Goal: Information Seeking & Learning: Learn about a topic

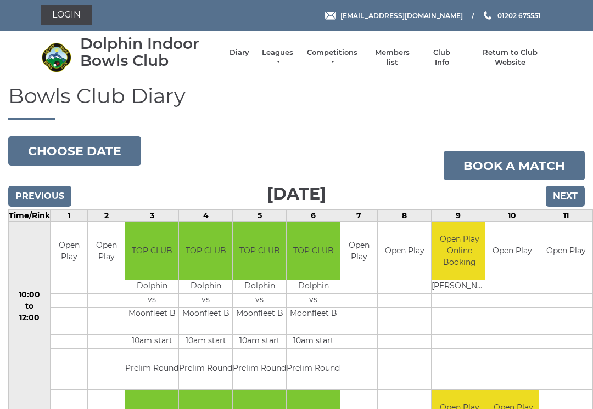
click at [294, 58] on link "Leagues" at bounding box center [277, 58] width 35 height 20
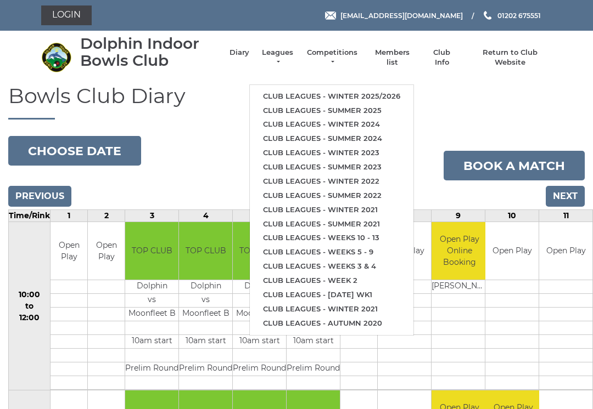
click at [306, 89] on link "Club leagues - Winter 2025/2026" at bounding box center [332, 96] width 164 height 14
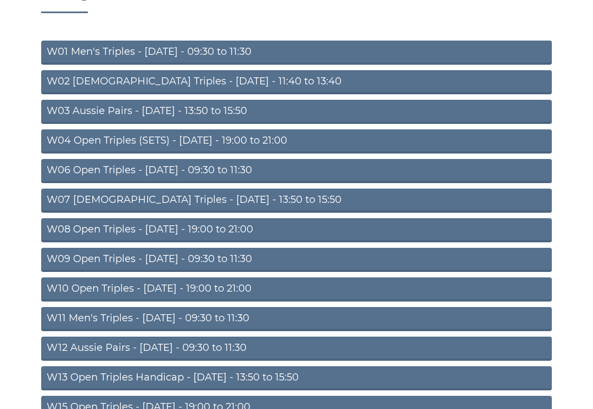
scroll to position [109, 0]
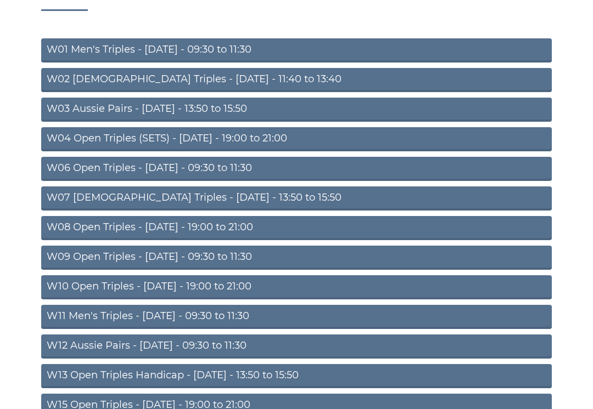
click at [141, 142] on link "W04 Open Triples (SETS) - [DATE] - 19:00 to 21:00" at bounding box center [296, 139] width 510 height 24
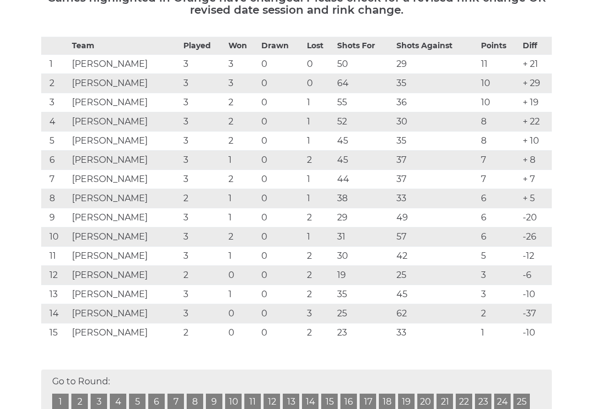
scroll to position [208, 0]
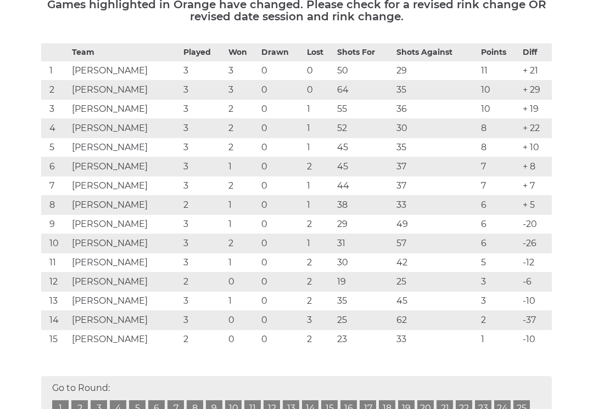
scroll to position [190, 0]
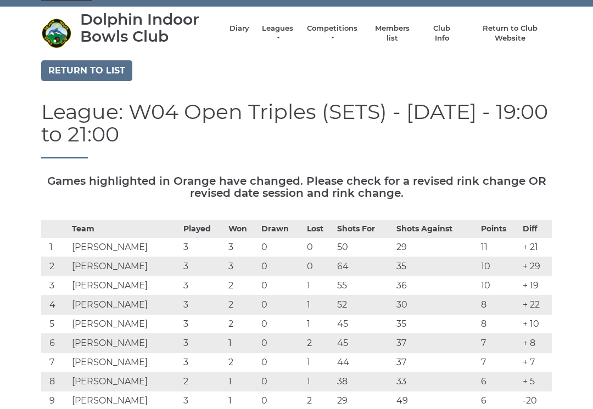
scroll to position [24, 0]
click at [86, 75] on link "Return to list" at bounding box center [86, 71] width 91 height 21
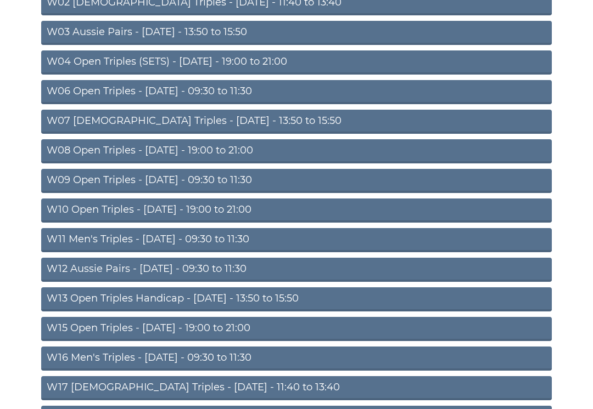
scroll to position [198, 0]
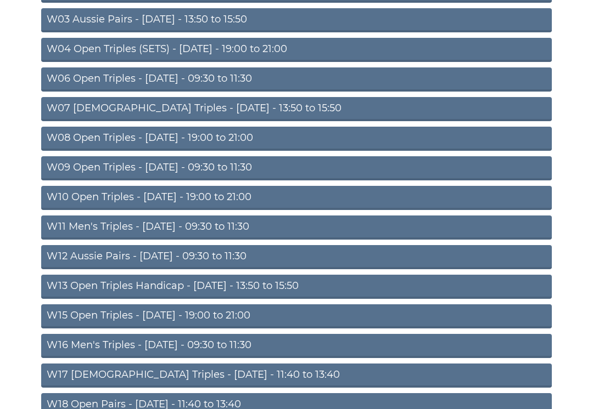
click at [105, 171] on link "W09 Open Triples - Wednesday - 09:30 to 11:30" at bounding box center [296, 169] width 510 height 24
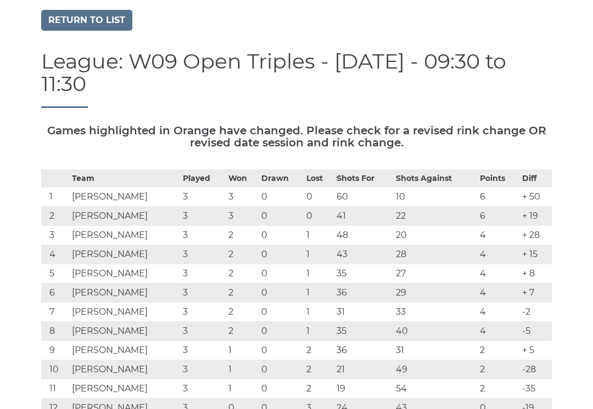
scroll to position [47, 0]
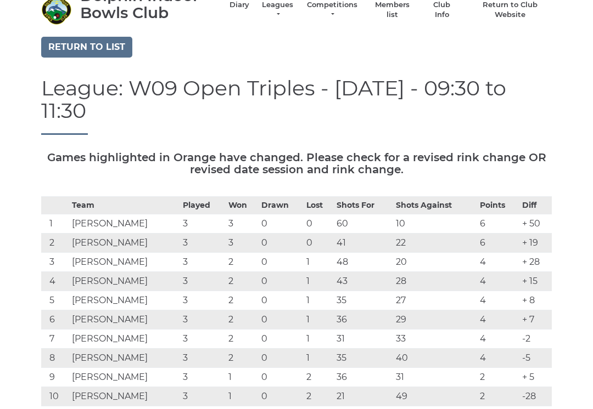
click at [83, 49] on link "Return to list" at bounding box center [86, 47] width 91 height 21
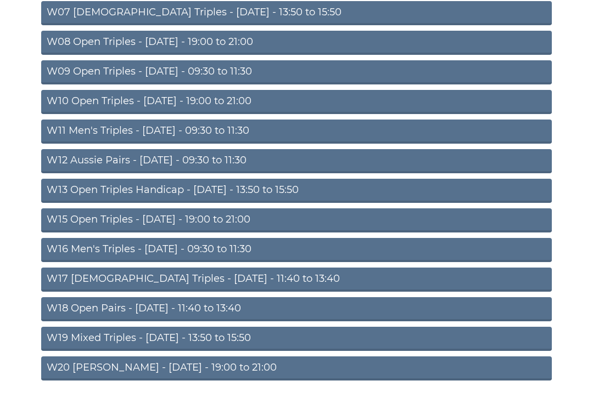
scroll to position [304, 0]
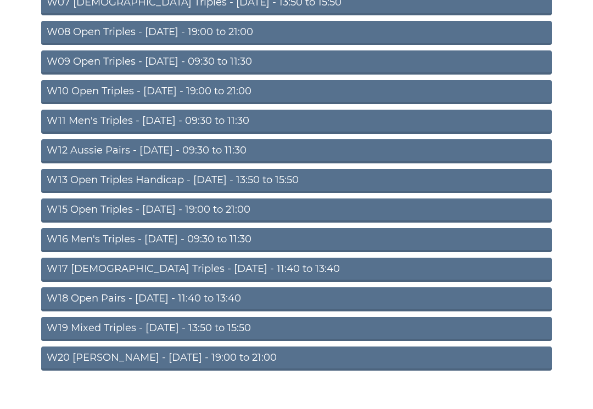
click at [108, 245] on link "W16 Men's Triples - Friday - 09:30 to 11:30" at bounding box center [296, 240] width 510 height 24
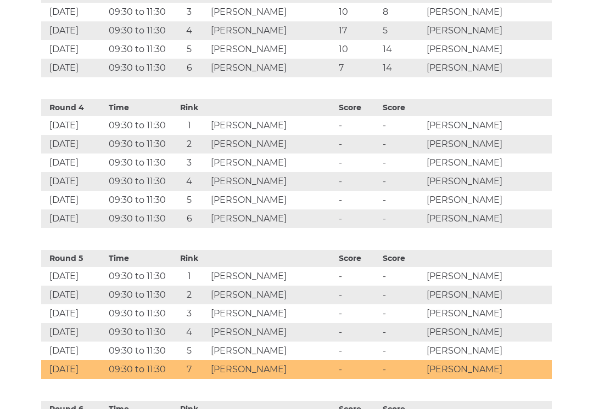
scroll to position [953, 0]
